Goal: Task Accomplishment & Management: Manage account settings

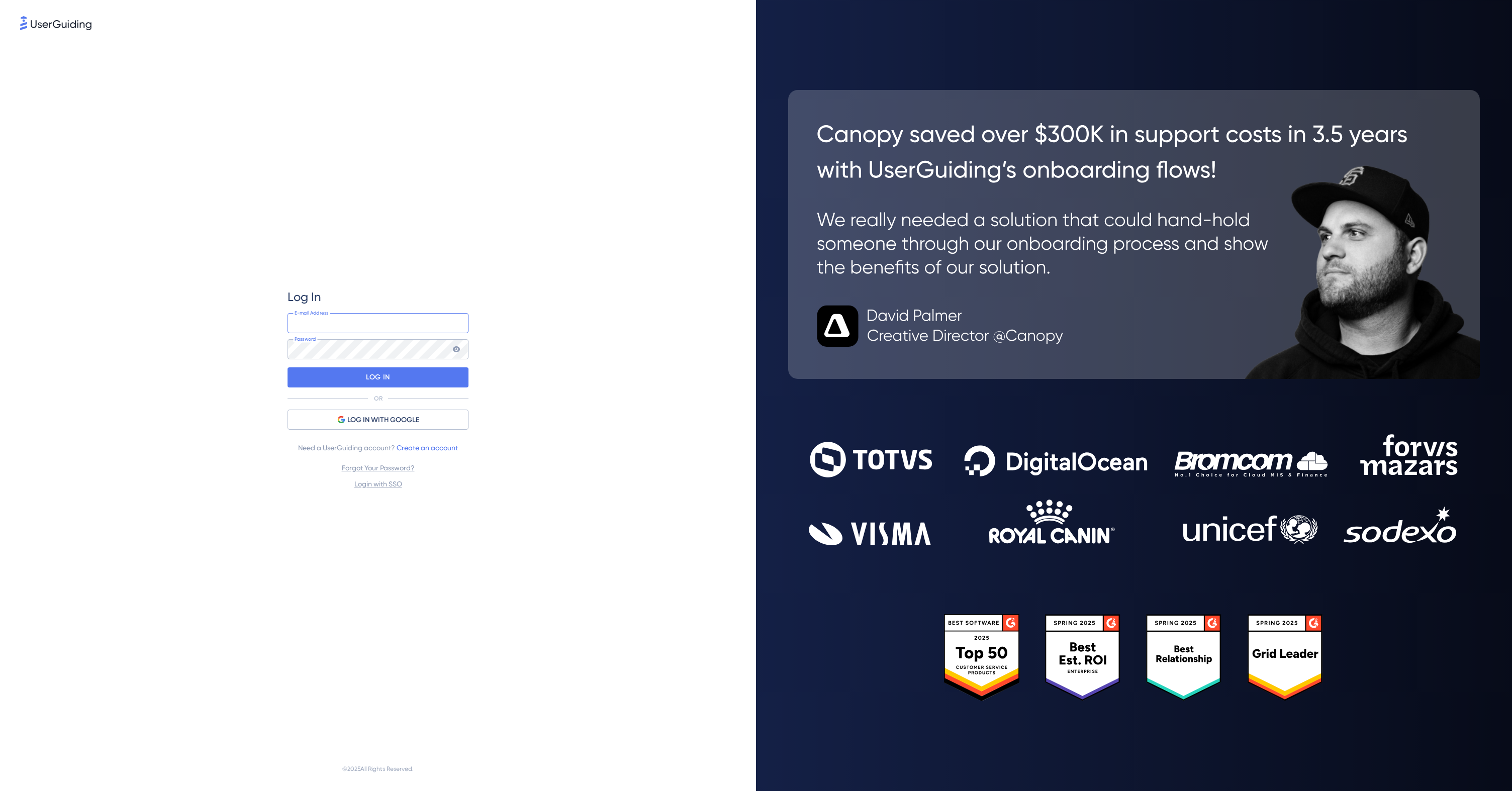
click at [382, 324] on input "email" at bounding box center [378, 323] width 181 height 20
type input "[EMAIL_ADDRESS][DOMAIN_NAME]"
click at [362, 379] on div "LOG IN" at bounding box center [378, 377] width 181 height 20
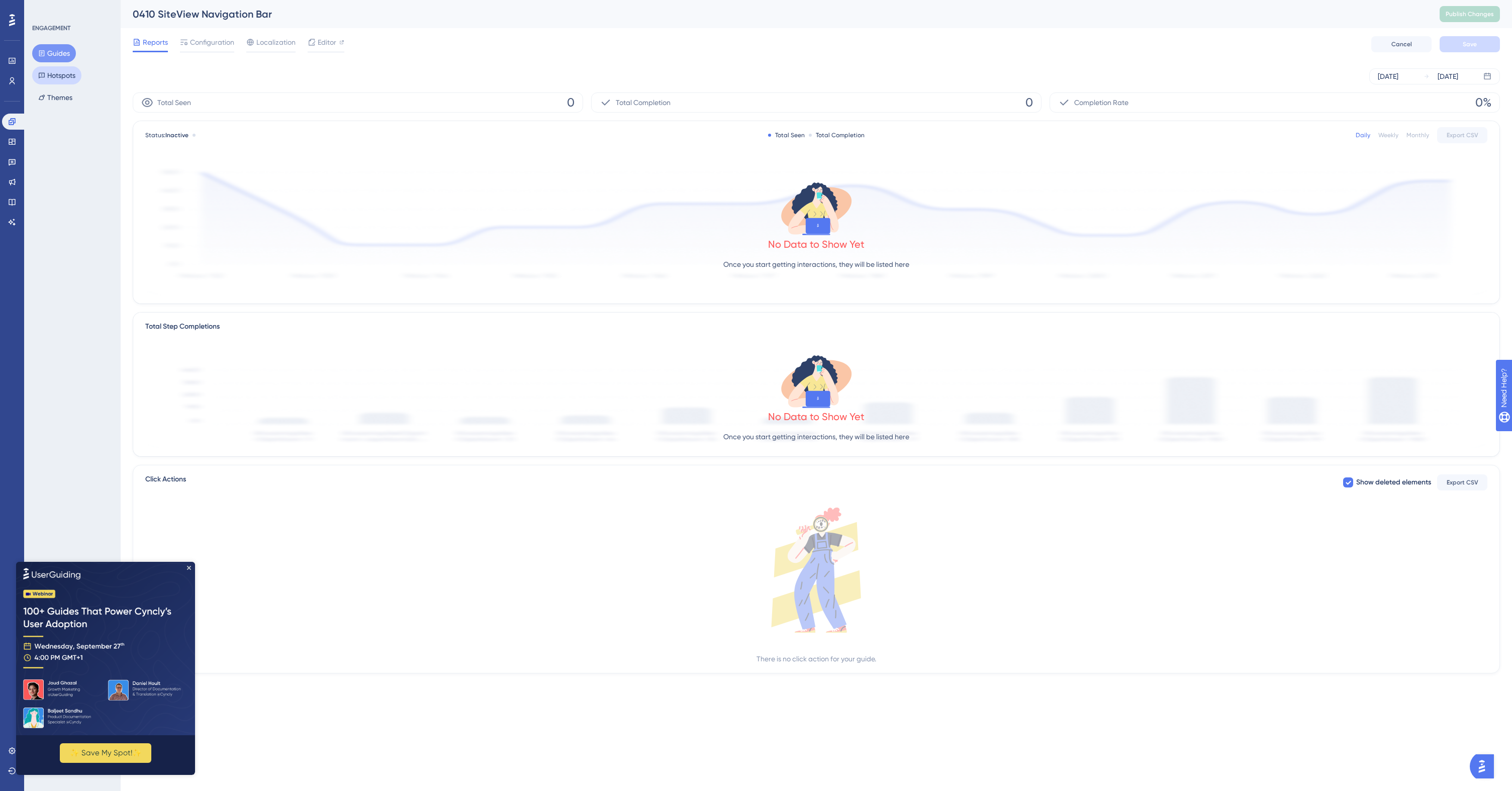
click at [71, 79] on button "Hotspots" at bounding box center [57, 75] width 49 height 18
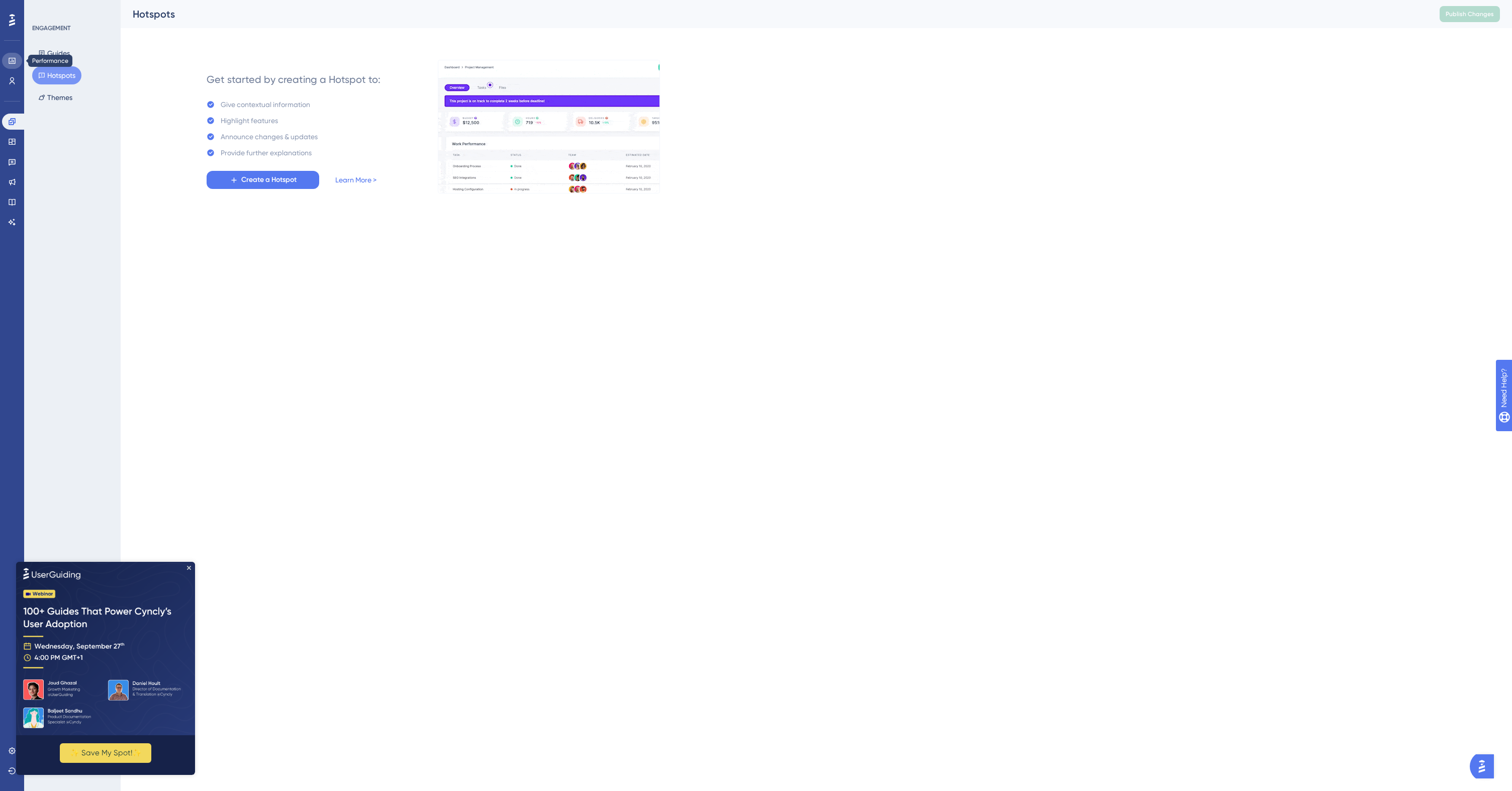
click at [17, 57] on link at bounding box center [12, 60] width 20 height 16
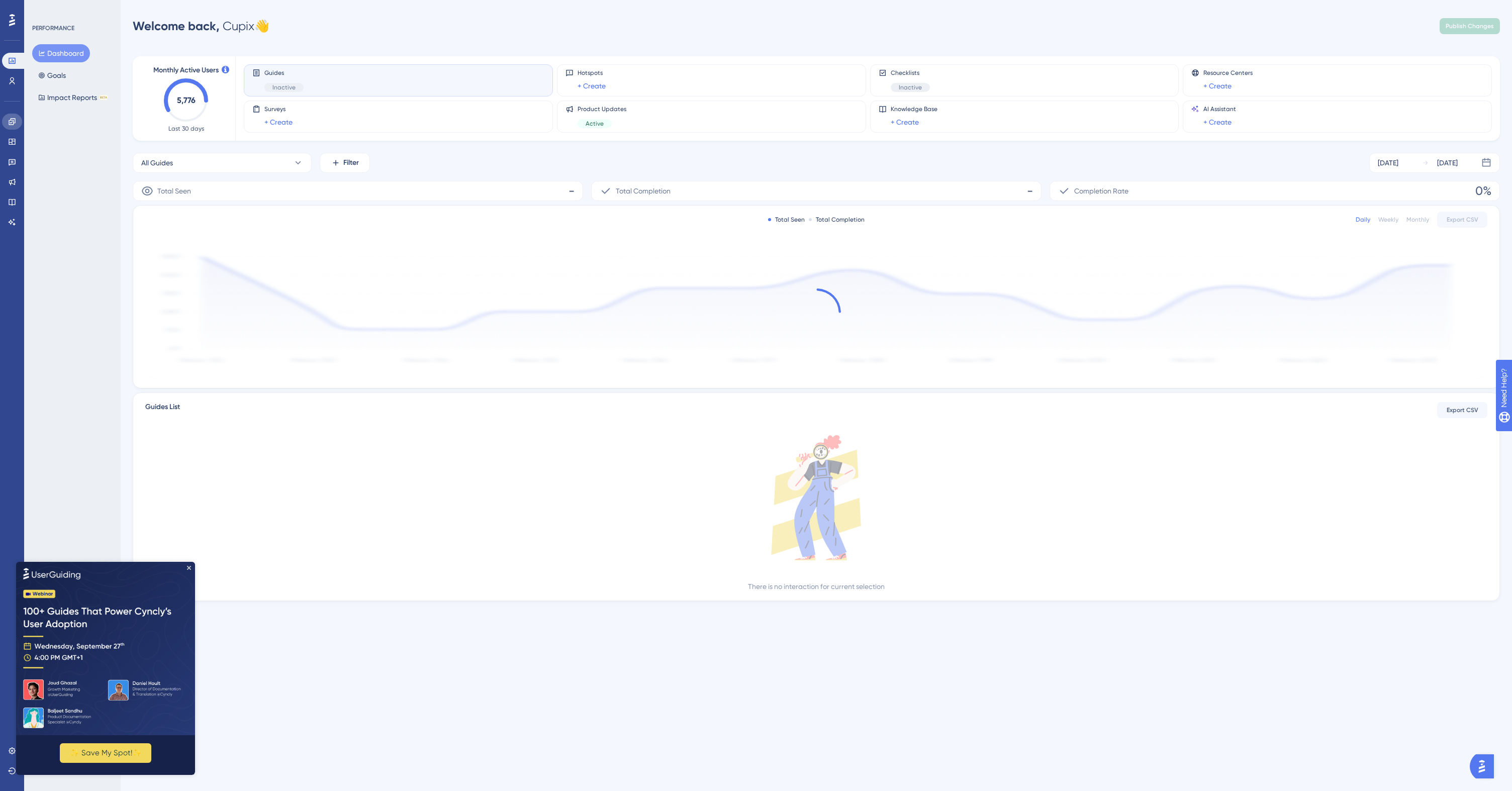
click at [14, 128] on link at bounding box center [12, 121] width 20 height 16
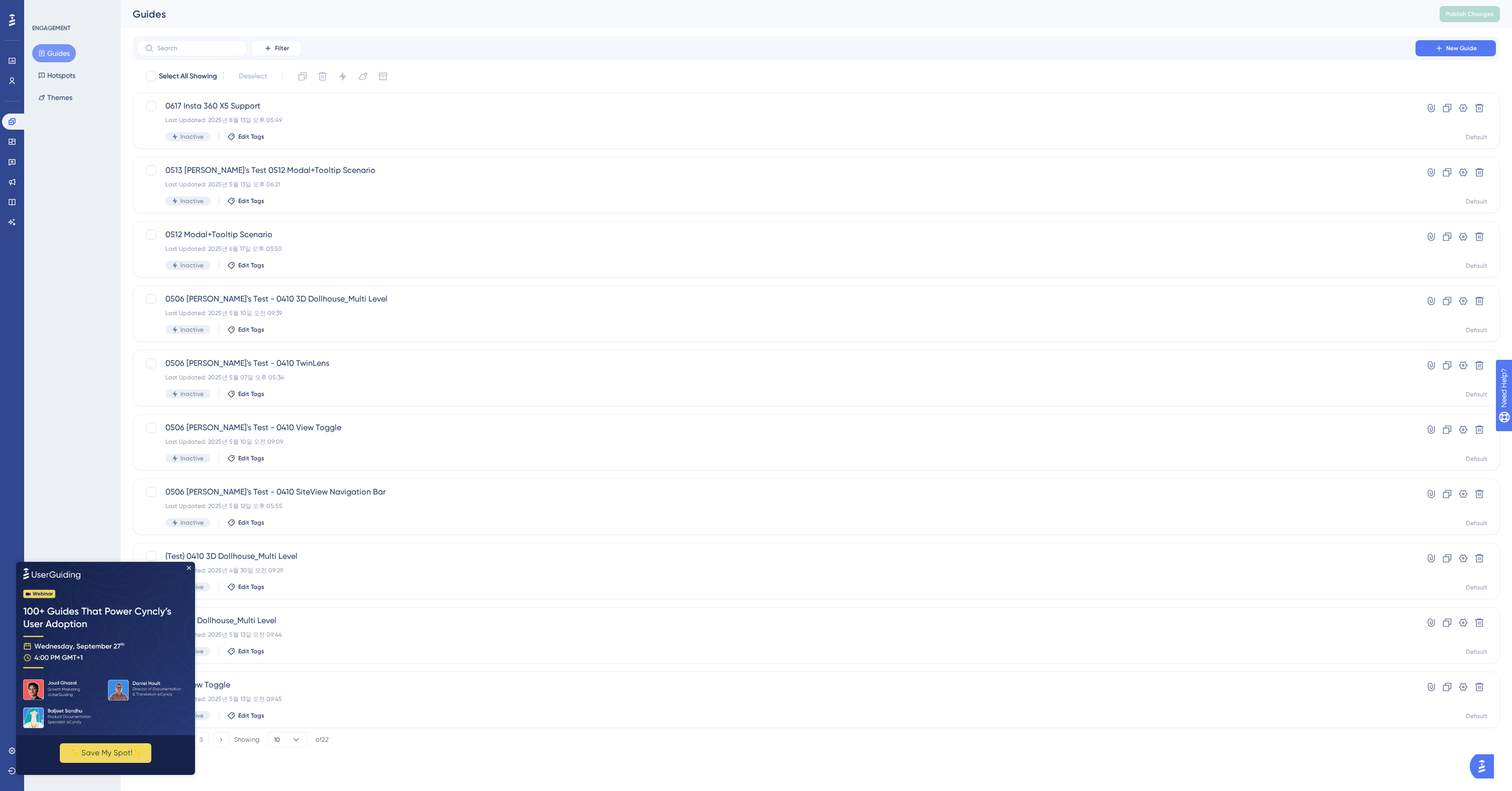
click at [1165, 60] on div "Filter New Guide Select All Showing Deselect 0617 Insta 360 X5 Support Last Upd…" at bounding box center [816, 392] width 1367 height 712
click at [1290, 122] on div "Last Updated: 2025년 8월 13일 오후 05:49" at bounding box center [775, 120] width 1221 height 8
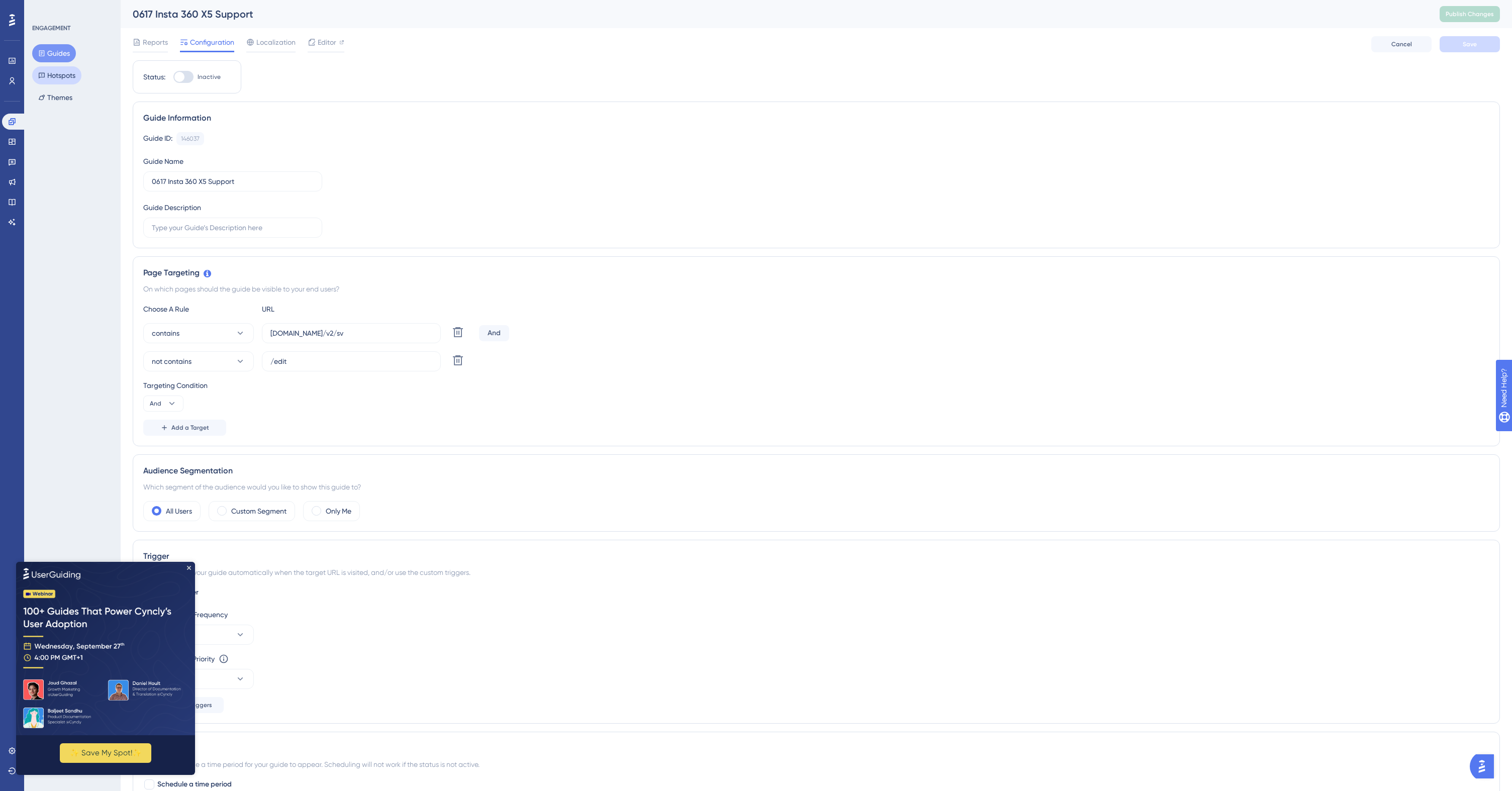
click at [51, 73] on button "Hotspots" at bounding box center [57, 75] width 49 height 18
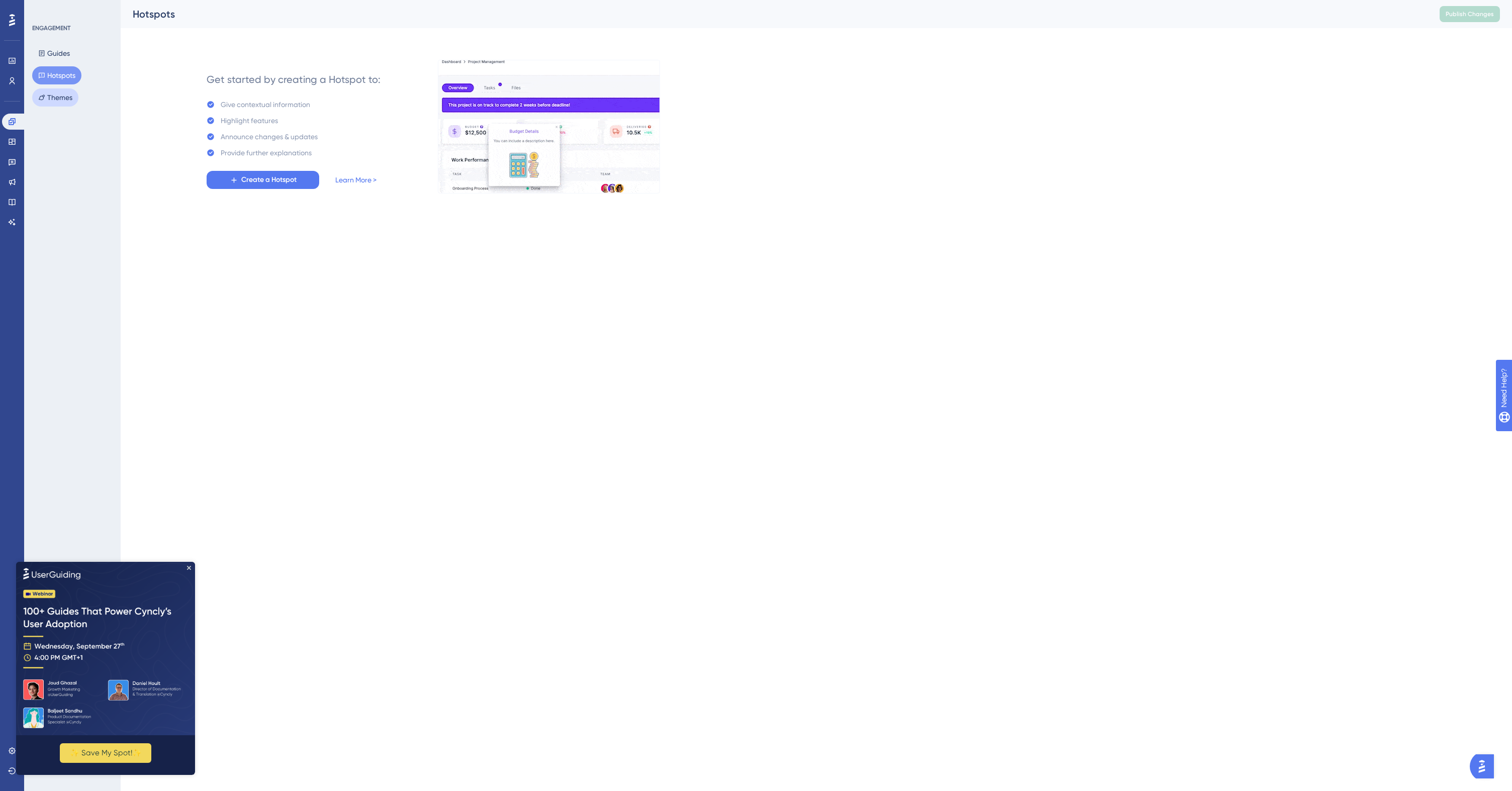
click at [59, 98] on button "Themes" at bounding box center [55, 98] width 46 height 18
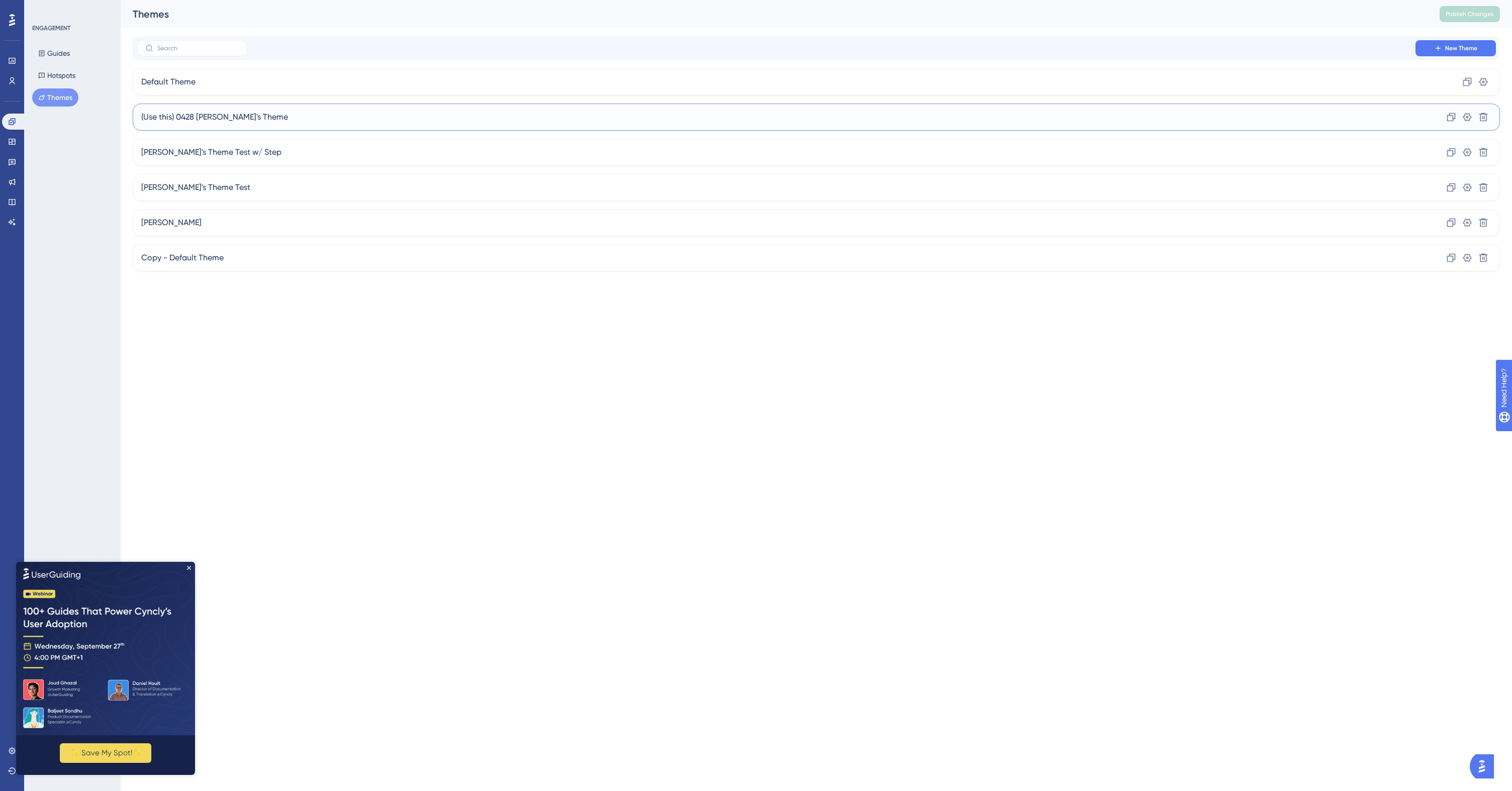
click at [1384, 115] on div "(Use this) 0428 Joel's Theme Clone Settings Delete" at bounding box center [816, 117] width 1367 height 27
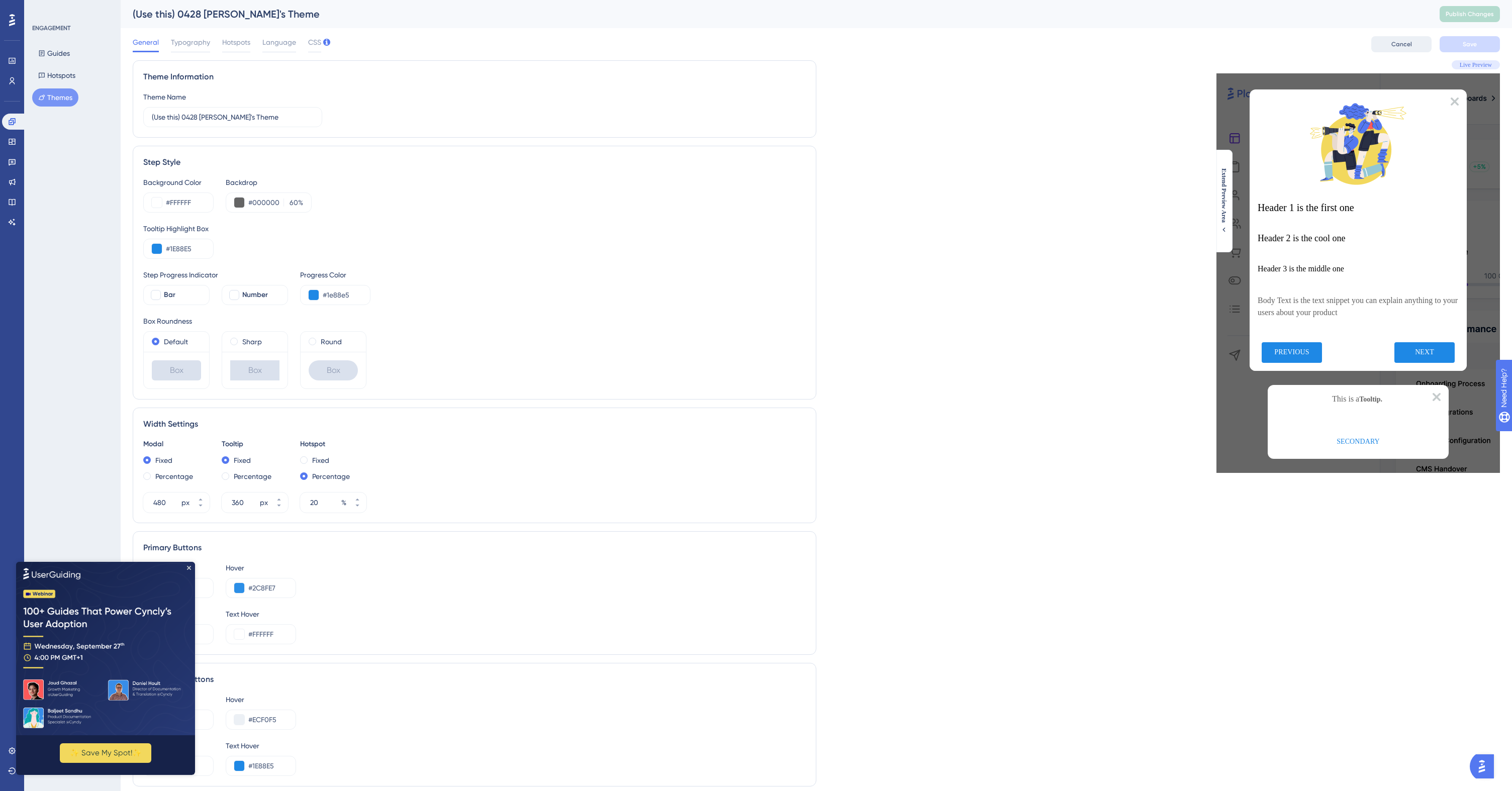
click at [1409, 38] on button "Cancel" at bounding box center [1401, 44] width 60 height 16
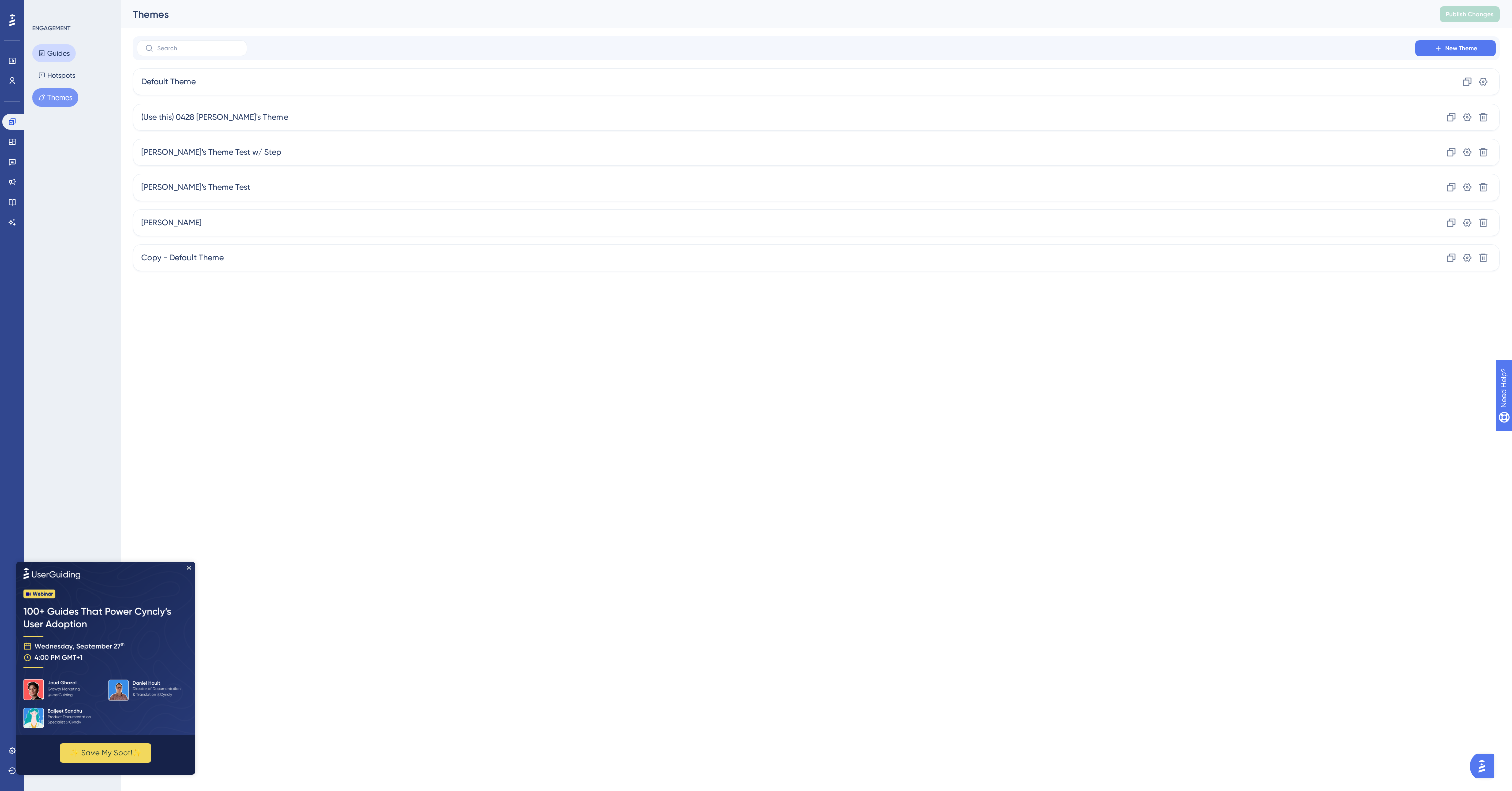
click at [73, 49] on button "Guides" at bounding box center [54, 53] width 43 height 18
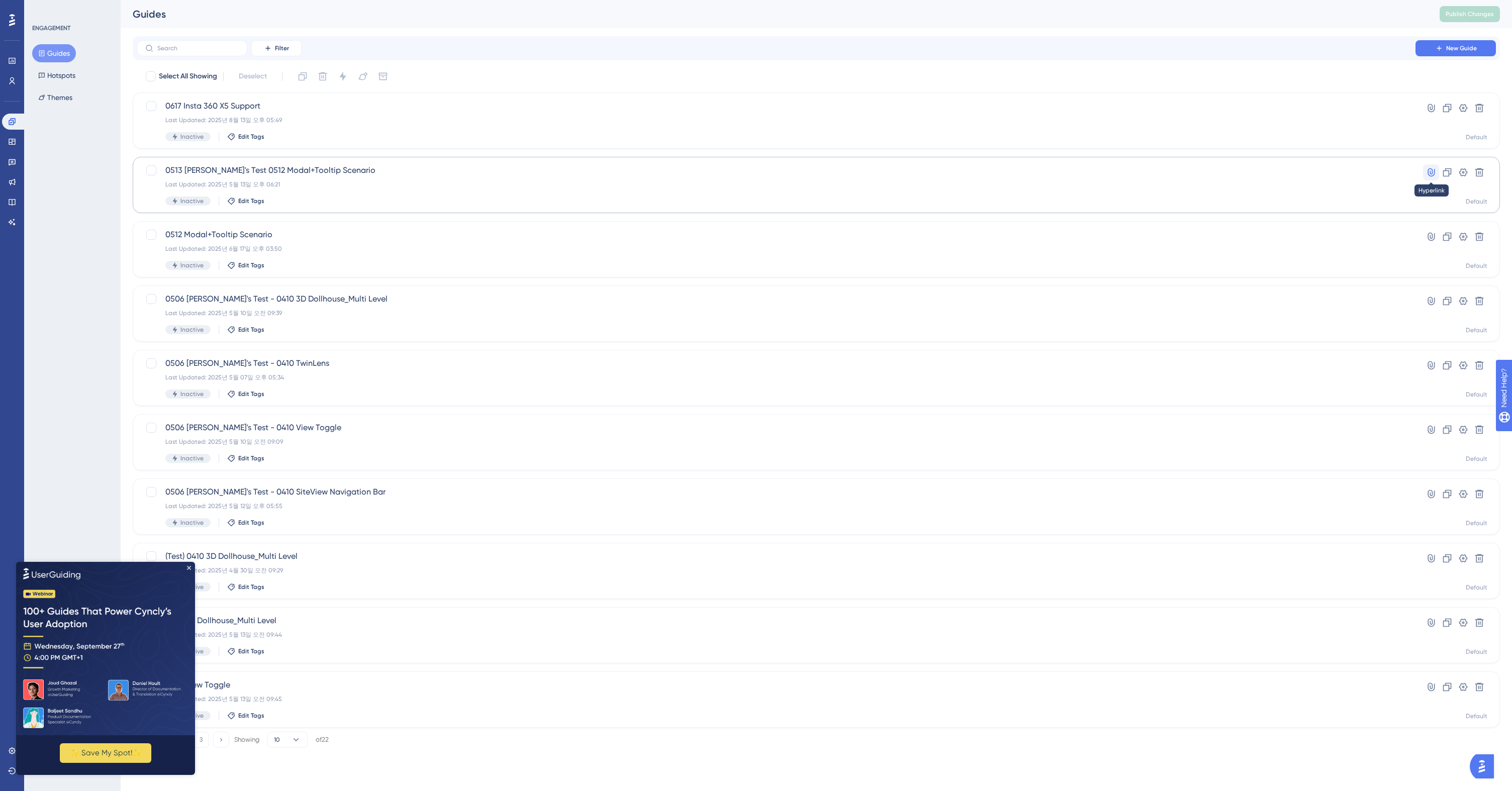
click at [1430, 172] on icon at bounding box center [1431, 172] width 10 height 10
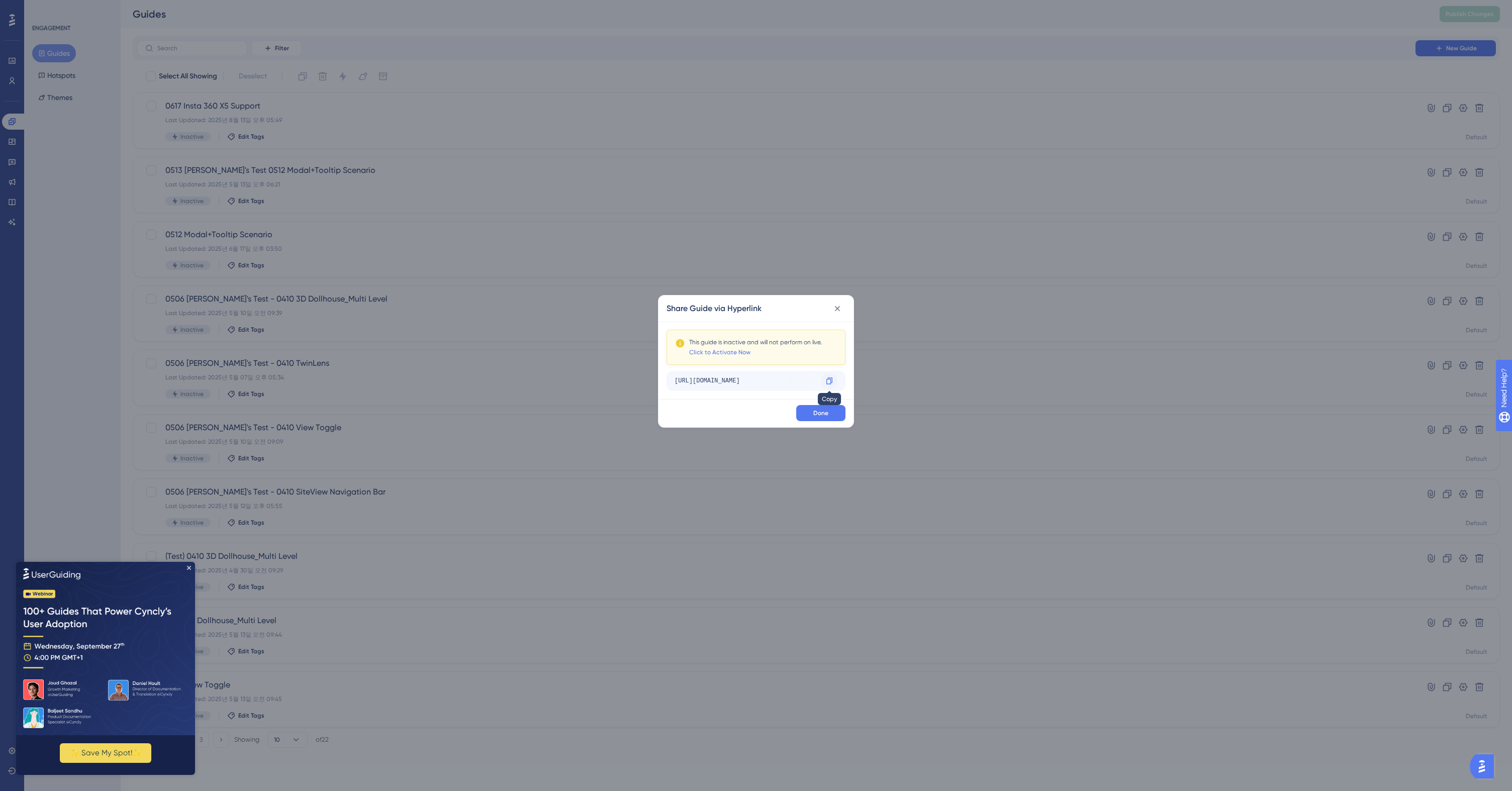
click at [832, 377] on icon at bounding box center [829, 381] width 8 height 8
click at [844, 306] on button at bounding box center [837, 308] width 16 height 16
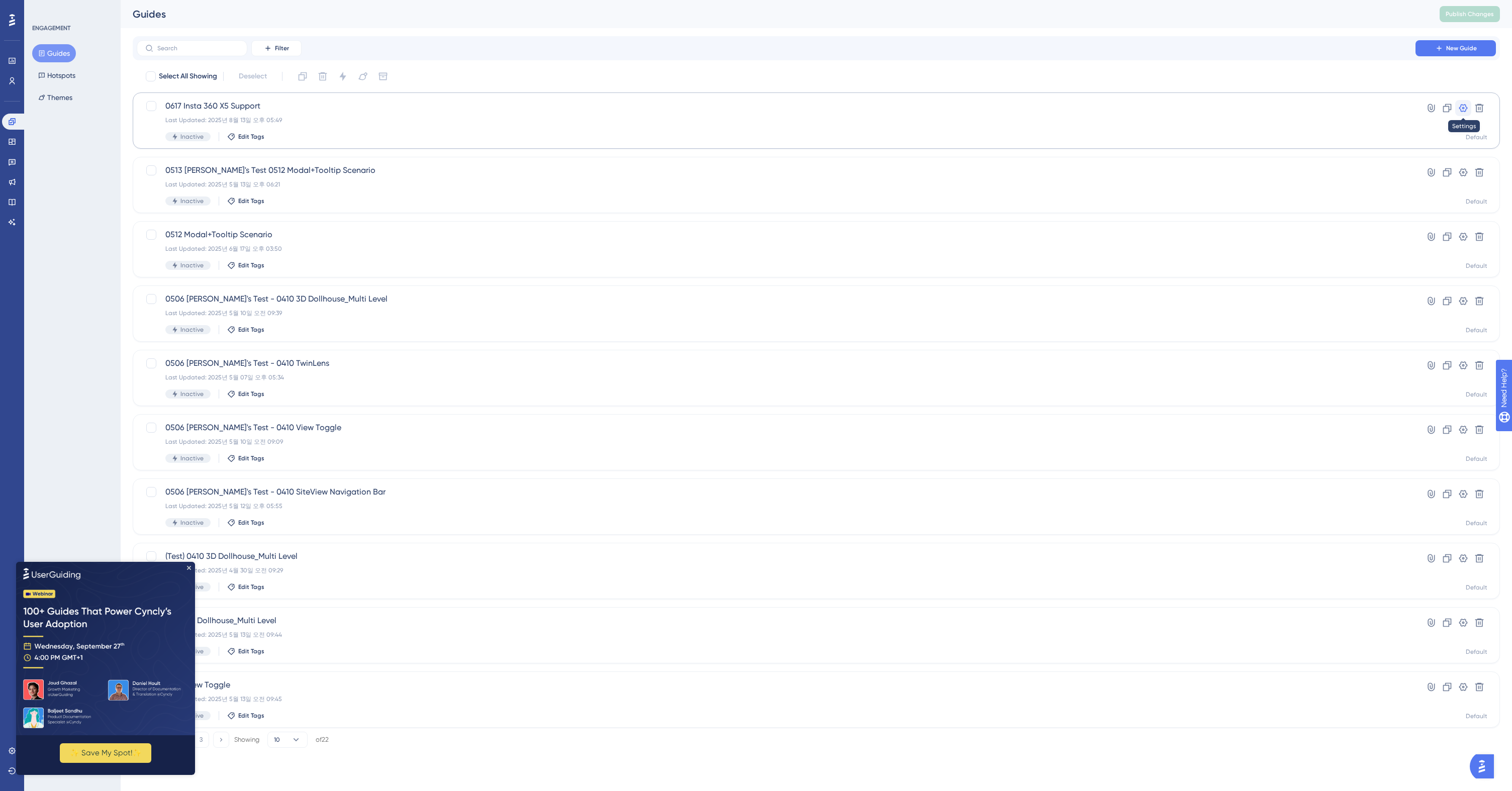
click at [1465, 106] on icon at bounding box center [1463, 108] width 8 height 8
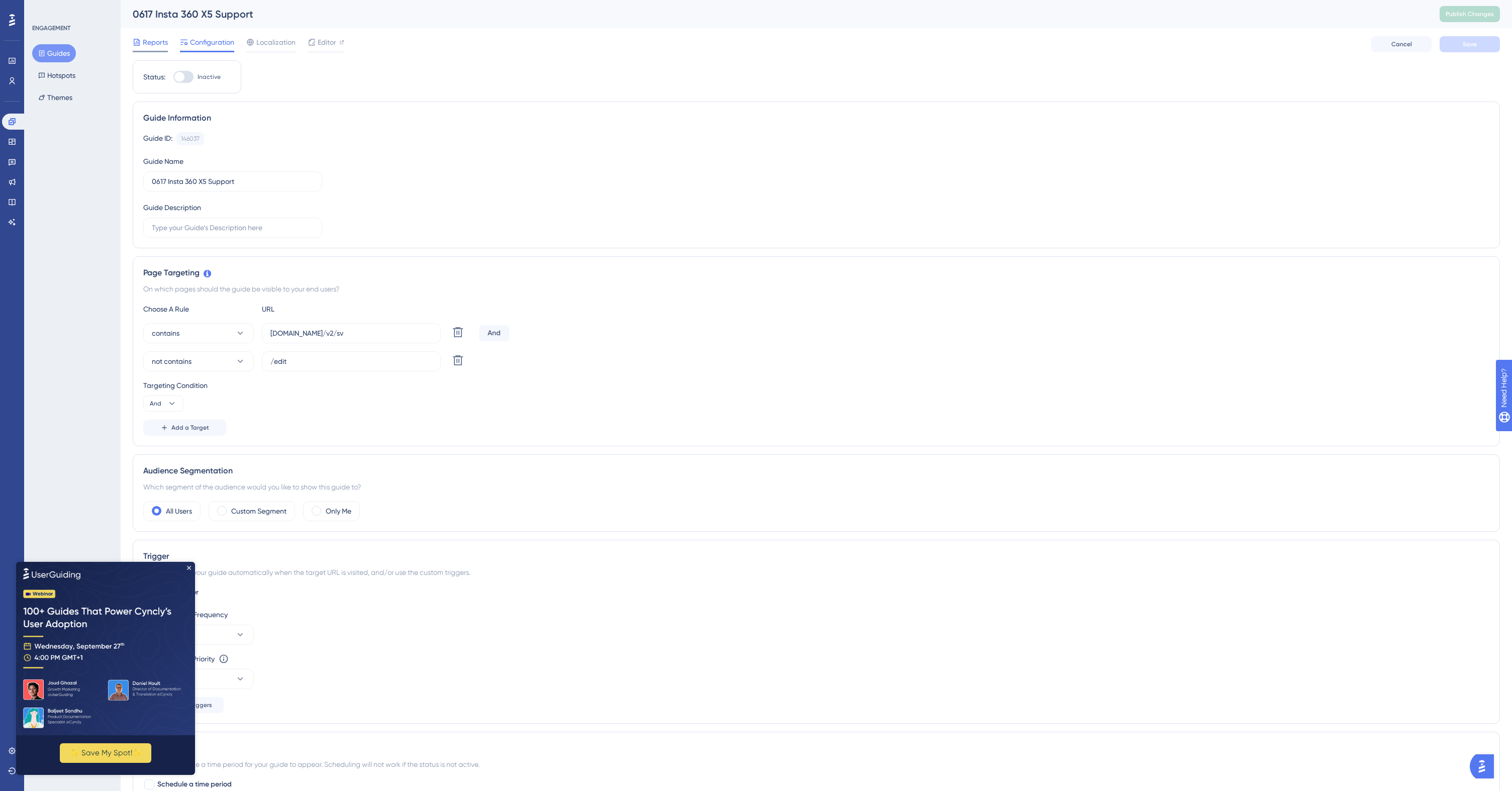
click at [147, 45] on span "Reports" at bounding box center [155, 42] width 25 height 12
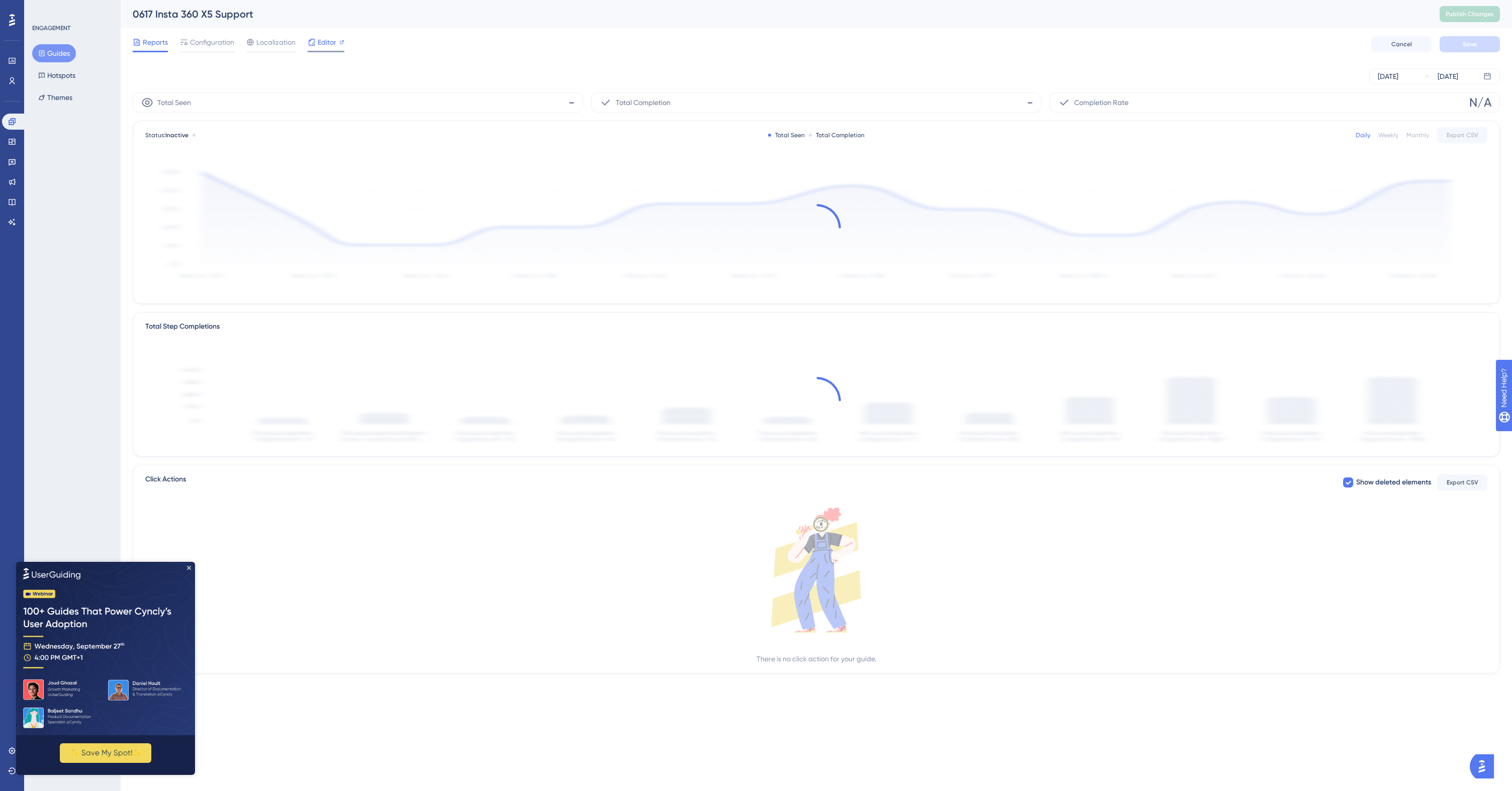
click at [332, 41] on span "Editor" at bounding box center [326, 42] width 19 height 12
